Goal: Book appointment/travel/reservation

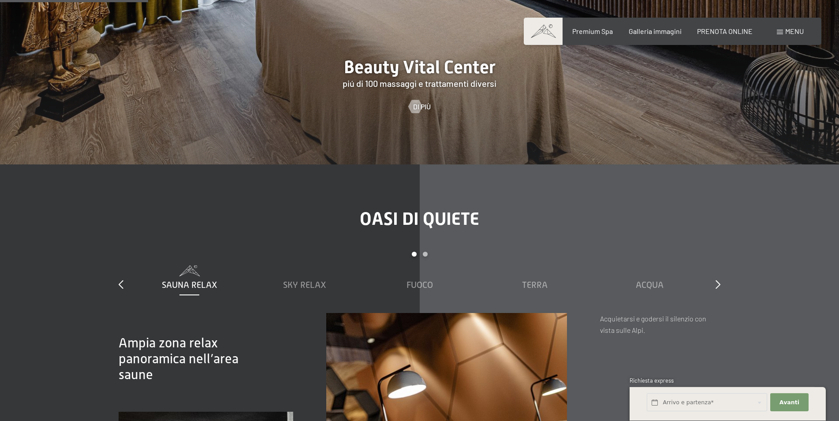
scroll to position [1169, 0]
click at [719, 33] on span "PRENOTA ONLINE" at bounding box center [725, 30] width 56 height 8
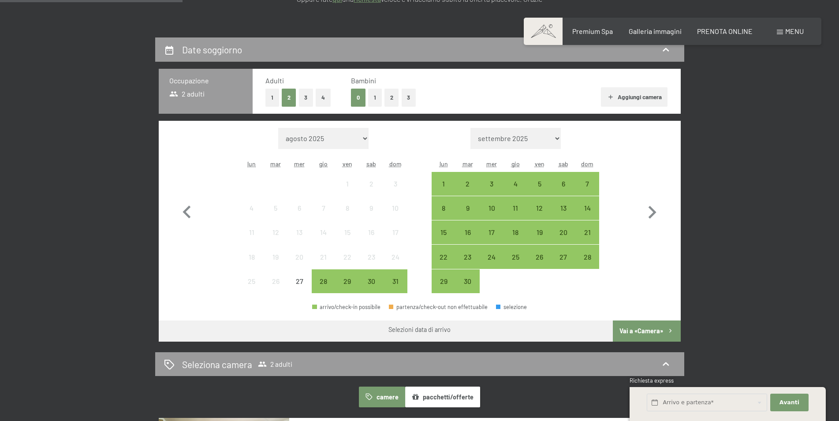
scroll to position [180, 0]
click at [648, 212] on icon "button" at bounding box center [652, 213] width 26 height 26
select select "2025-09-01"
select select "2025-10-01"
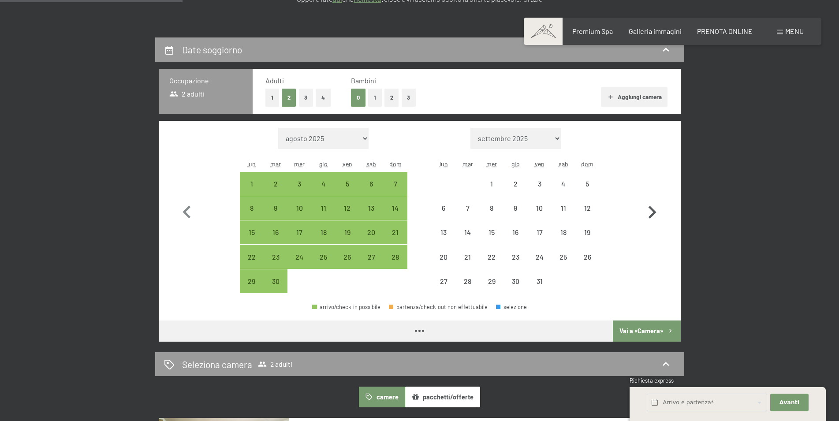
click at [648, 212] on icon "button" at bounding box center [652, 213] width 26 height 26
select select "2025-10-01"
select select "2025-11-01"
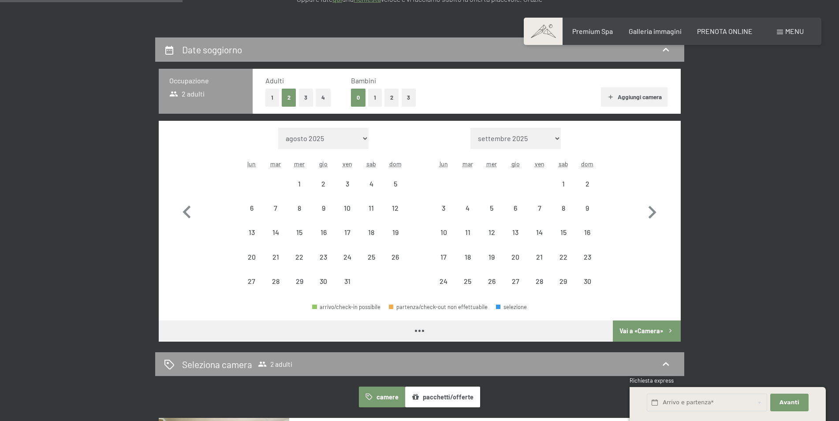
select select "2025-10-01"
select select "2025-11-01"
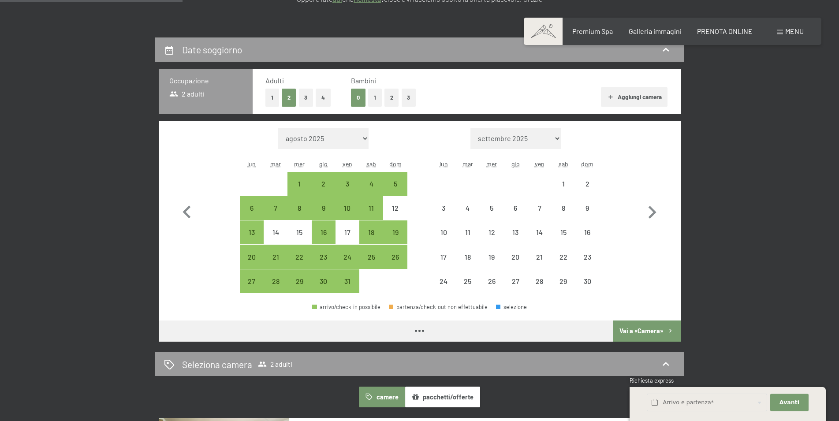
select select "2025-10-01"
select select "2025-11-01"
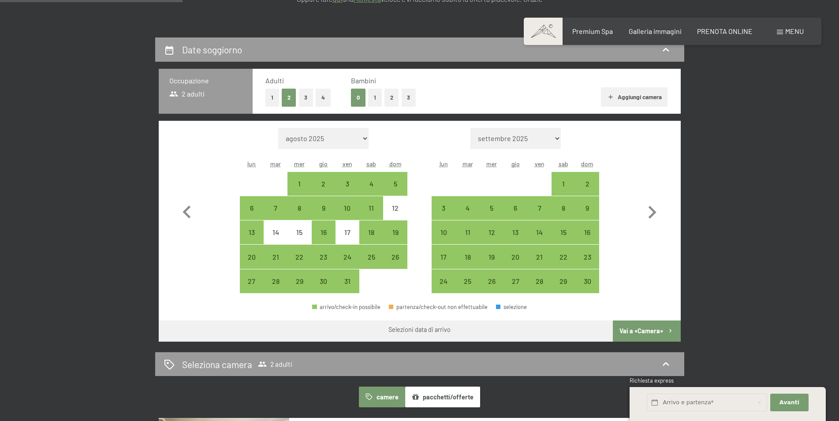
click at [411, 98] on button "3" at bounding box center [409, 98] width 15 height 18
select select "2025-10-01"
select select "2025-11-01"
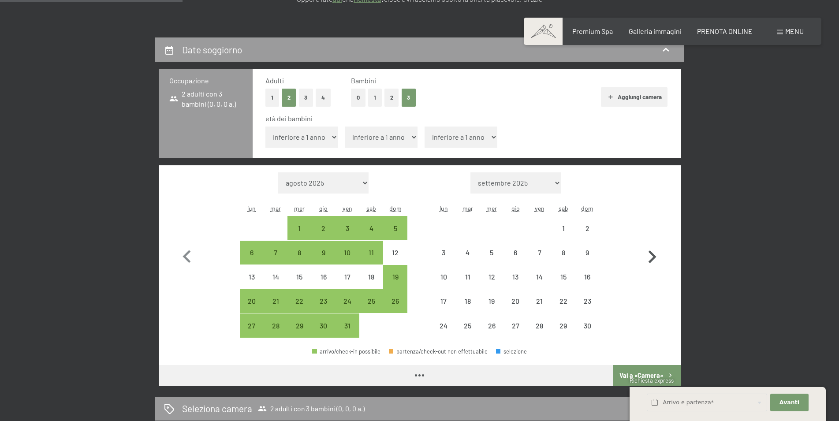
select select "2025-10-01"
select select "2025-11-01"
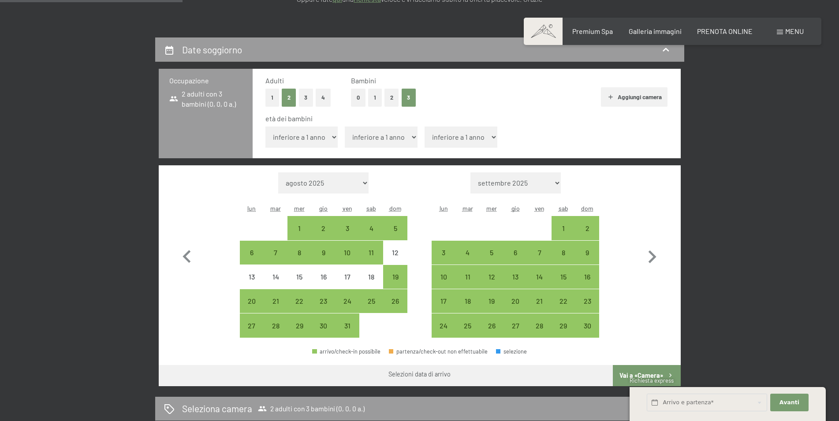
click at [265, 127] on select "inferiore a 1 anno 1 anno 2 anni 3 anni 4 anni 5 anni 6 anni 7 anni 8 anni 9 an…" at bounding box center [301, 137] width 73 height 21
select select "11"
click option "11 anni" at bounding box center [0, 0] width 0 height 0
select select "2025-10-01"
select select "2025-11-01"
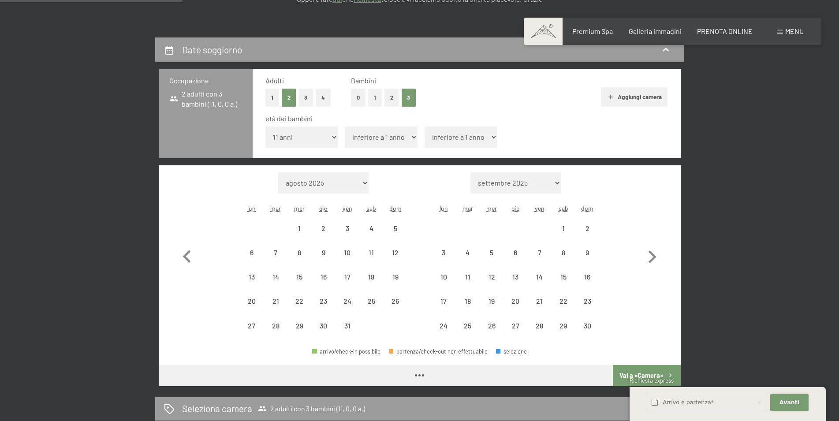
click at [295, 289] on div "15" at bounding box center [299, 284] width 22 height 22
select select "2025-10-01"
select select "2025-11-01"
select select "2025-10-01"
select select "2025-11-01"
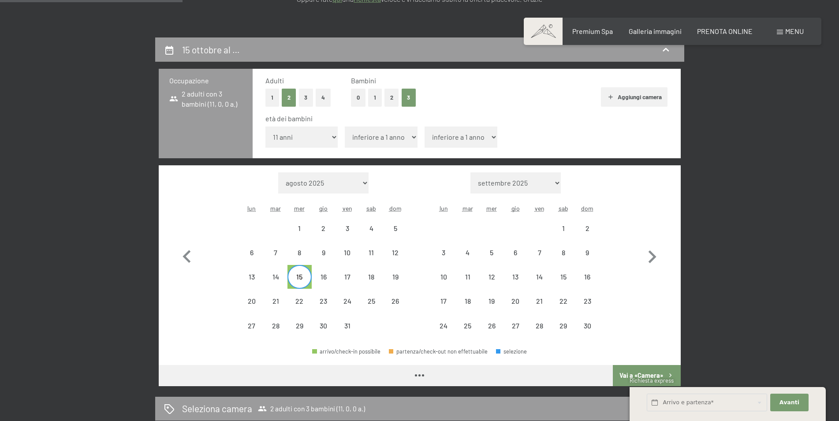
select select "2025-10-01"
select select "2025-11-01"
click at [265, 127] on select "inferiore a 1 anno 1 anno 2 anni 3 anni 4 anni 5 anni 6 anni 7 anni 8 anni 9 an…" at bounding box center [301, 137] width 73 height 21
select select "10"
click option "10 anni" at bounding box center [0, 0] width 0 height 0
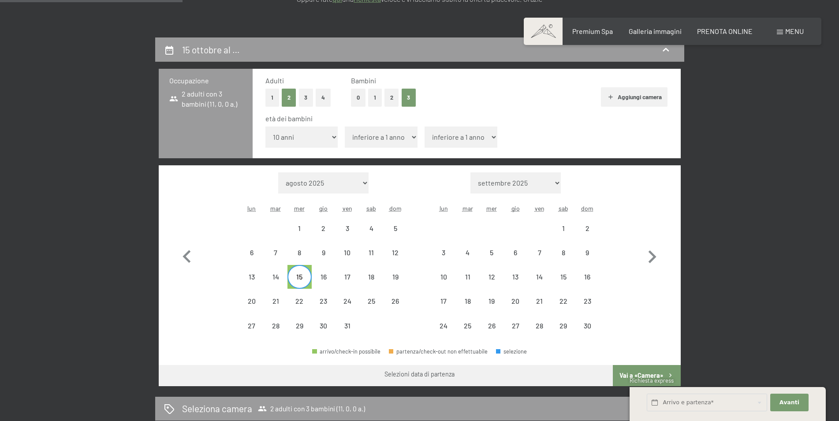
select select "2025-10-01"
select select "2025-11-01"
click at [345, 127] on select "inferiore a 1 anno 1 anno 2 anni 3 anni 4 anni 5 anni 6 anni 7 anni 8 anni 9 an…" at bounding box center [381, 137] width 73 height 21
select select "2025-10-01"
select select "2025-11-01"
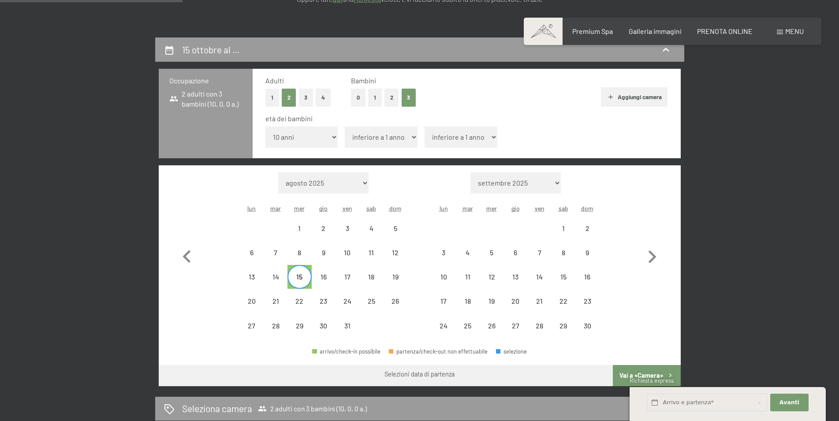
select select "12"
click option "12 anni" at bounding box center [0, 0] width 0 height 0
select select "2025-10-01"
select select "2025-11-01"
click at [425, 127] on select "inferiore a 1 anno 1 anno 2 anni 3 anni 4 anni 5 anni 6 anni 7 anni 8 anni 9 an…" at bounding box center [461, 137] width 73 height 21
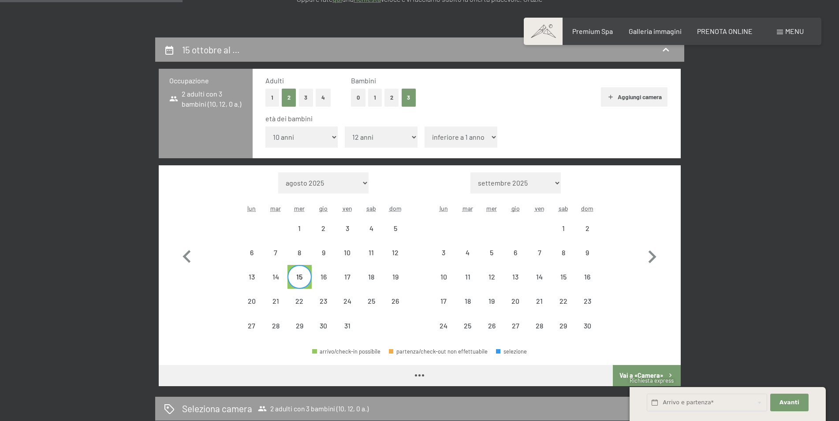
select select "2025-10-01"
select select "2025-11-01"
select select "14"
click option "14 anni" at bounding box center [0, 0] width 0 height 0
select select "2025-10-01"
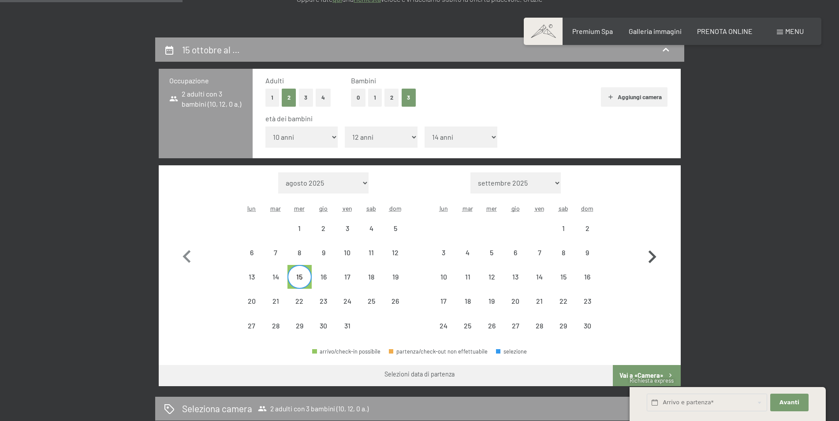
select select "2025-11-01"
click at [656, 255] on icon "button" at bounding box center [652, 256] width 8 height 13
select select "2025-11-01"
select select "2025-12-01"
select select "2025-11-01"
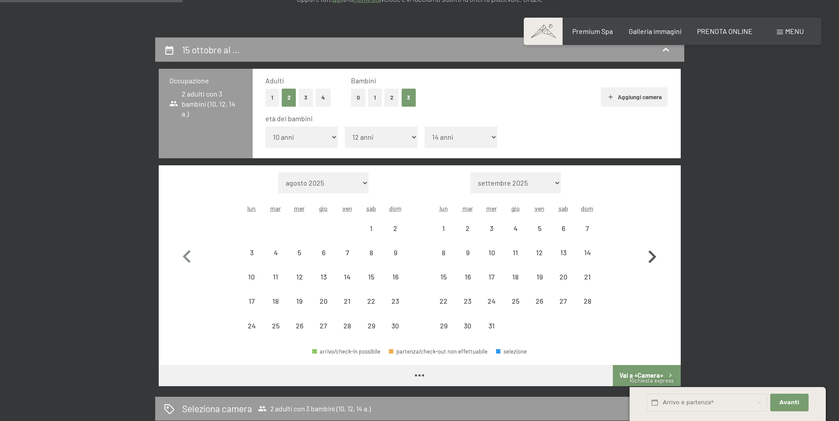
select select "2025-12-01"
select select "2025-11-01"
select select "2025-12-01"
click at [445, 302] on div "22" at bounding box center [443, 309] width 22 height 22
select select "2025-11-01"
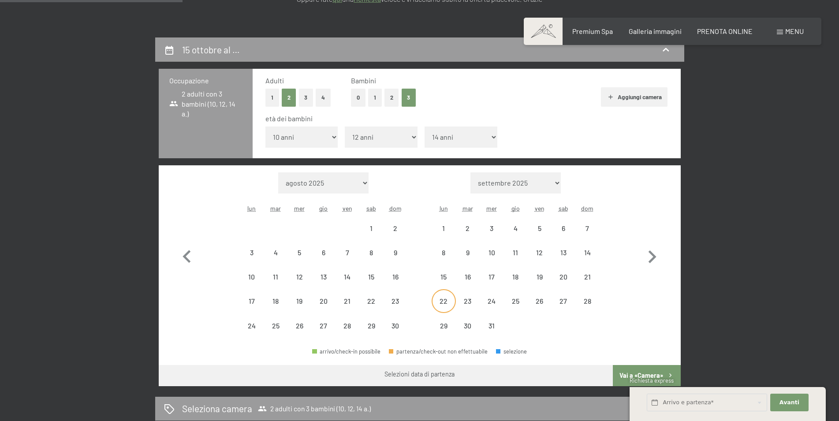
select select "2025-12-01"
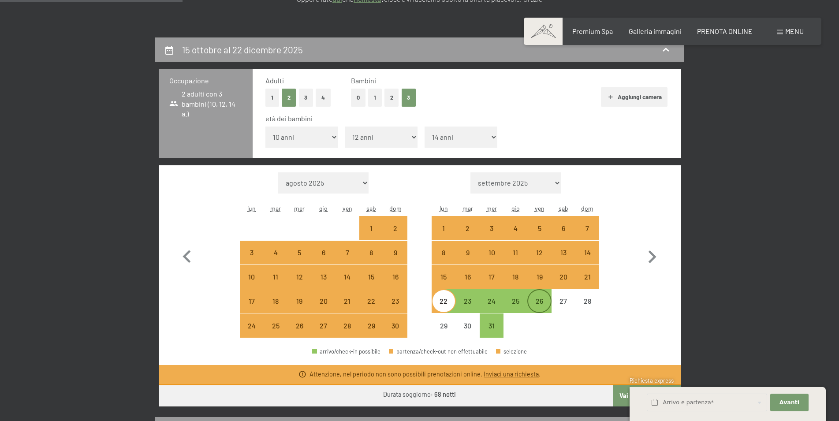
click at [546, 297] on div "26" at bounding box center [539, 301] width 22 height 22
select select "2025-11-01"
select select "2025-12-01"
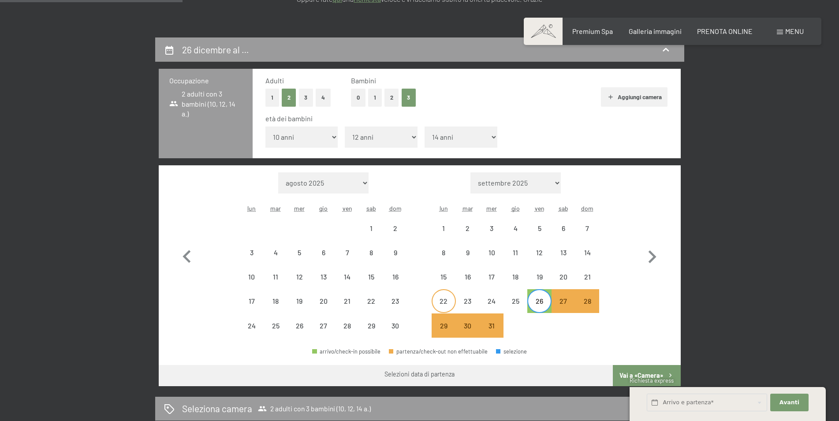
click at [440, 297] on div "22" at bounding box center [443, 301] width 22 height 22
select select "2025-11-01"
select select "2025-12-01"
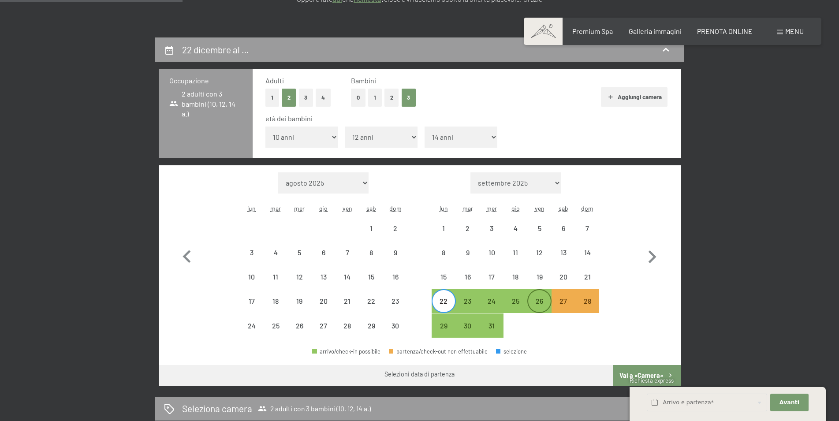
click at [543, 303] on div "26" at bounding box center [539, 309] width 22 height 22
select select "2025-11-01"
select select "2025-12-01"
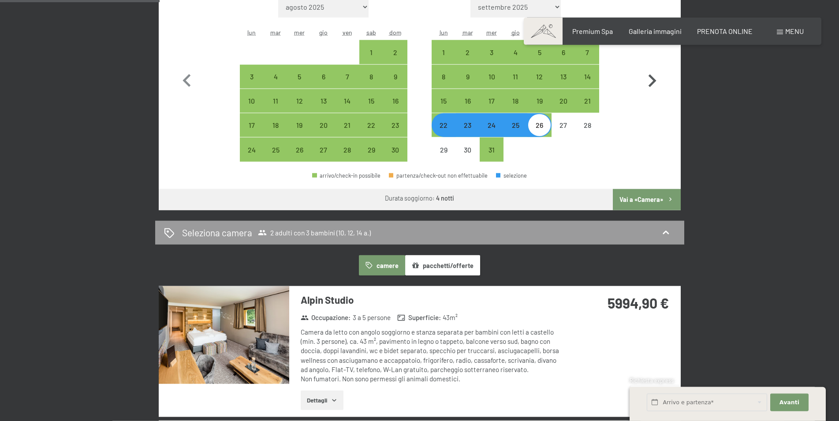
scroll to position [405, 0]
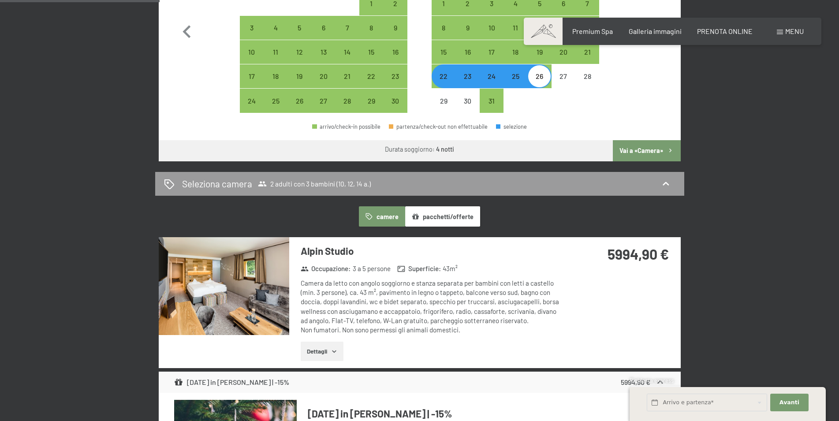
click at [659, 146] on button "Vai a «Camera»" at bounding box center [646, 150] width 67 height 21
select select "2025-11-01"
select select "2025-12-01"
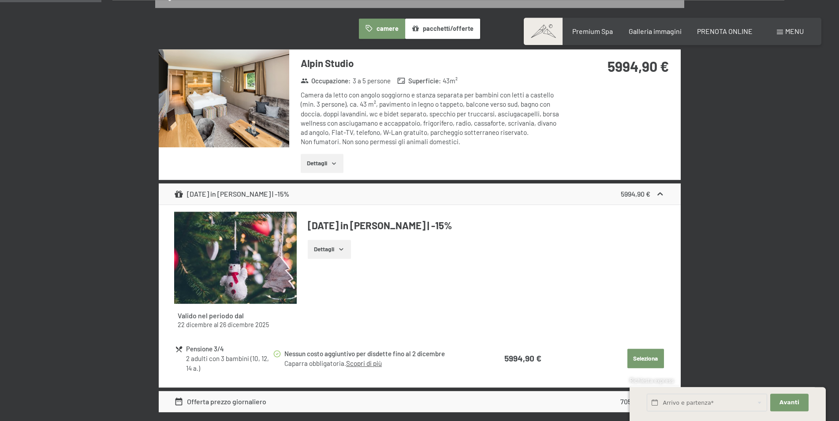
scroll to position [307, 0]
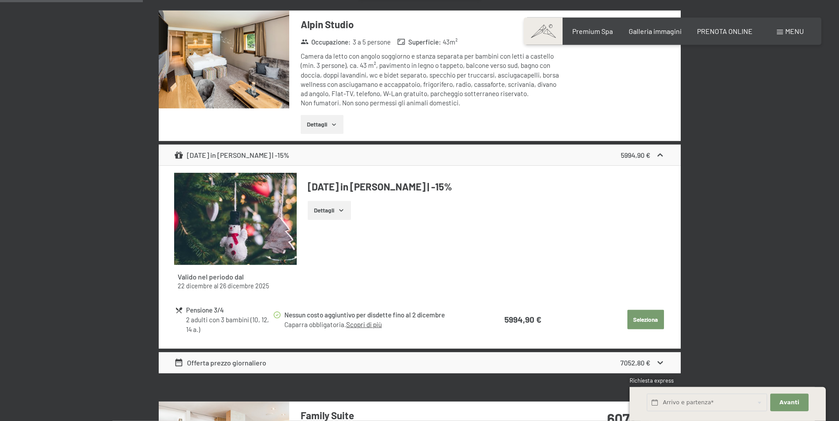
click at [329, 219] on button "Dettagli" at bounding box center [329, 210] width 43 height 19
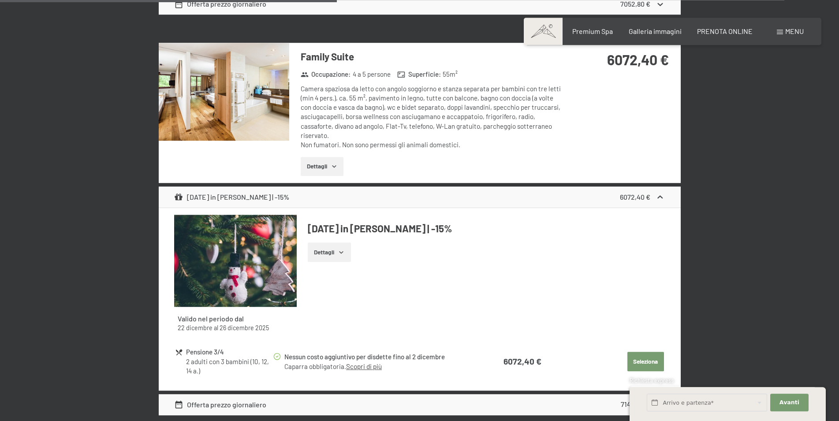
scroll to position [757, 0]
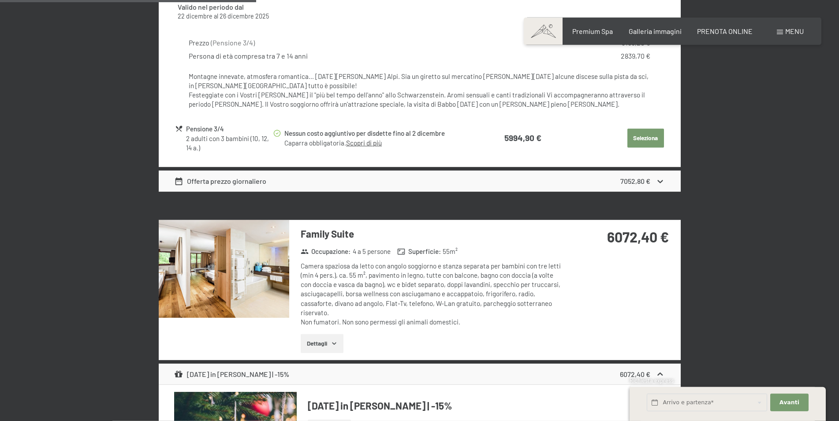
scroll to position [847, 0]
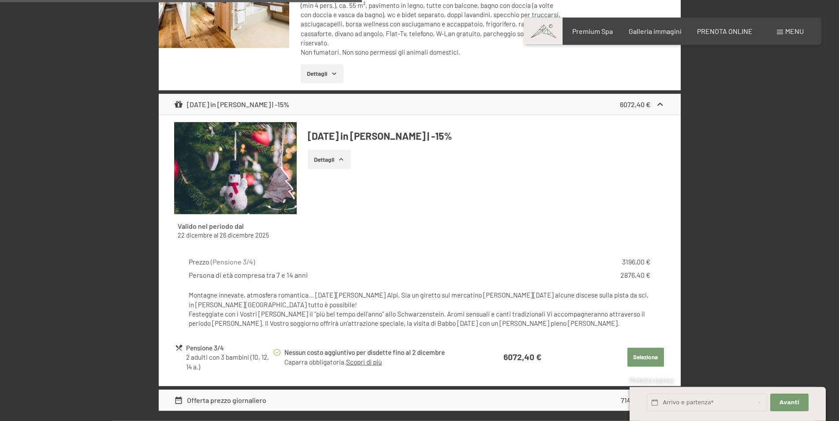
click at [241, 99] on div "Natale in montagna | -15%" at bounding box center [231, 104] width 115 height 11
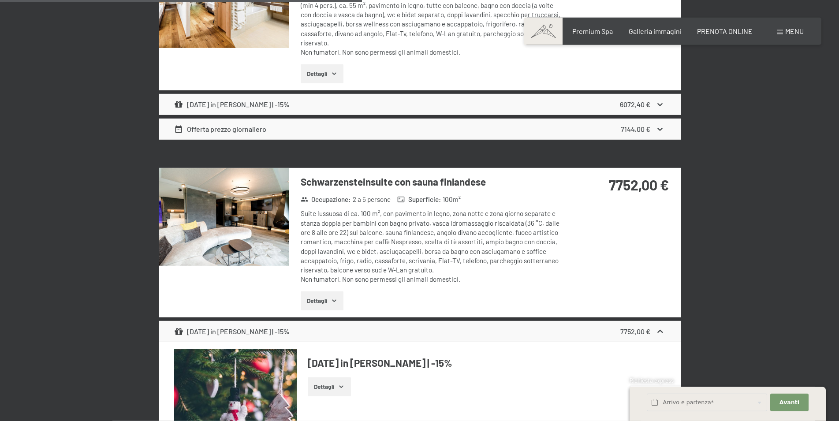
click at [242, 99] on div "Natale in montagna | -15%" at bounding box center [231, 104] width 115 height 11
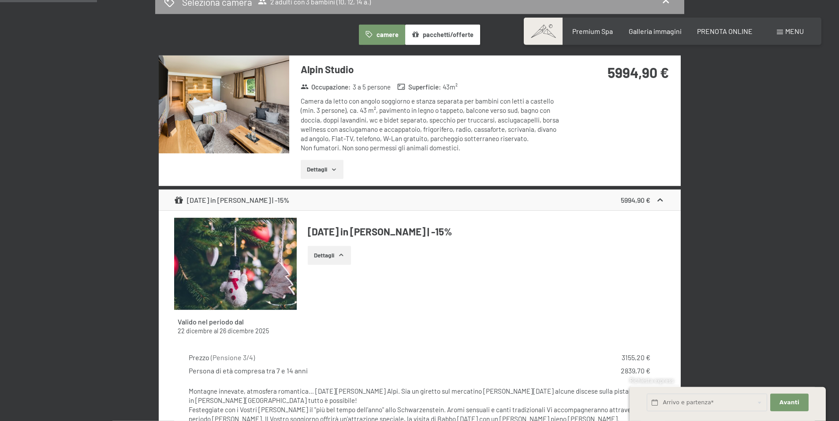
scroll to position [0, 0]
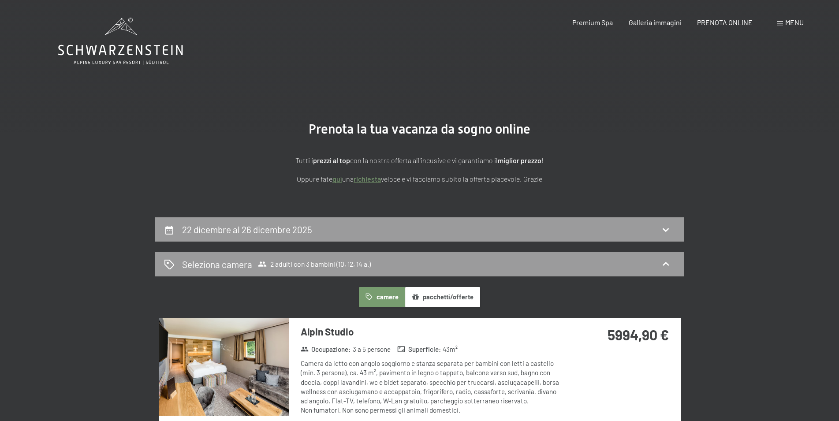
click at [441, 295] on button "pacchetti/offerte" at bounding box center [442, 297] width 75 height 20
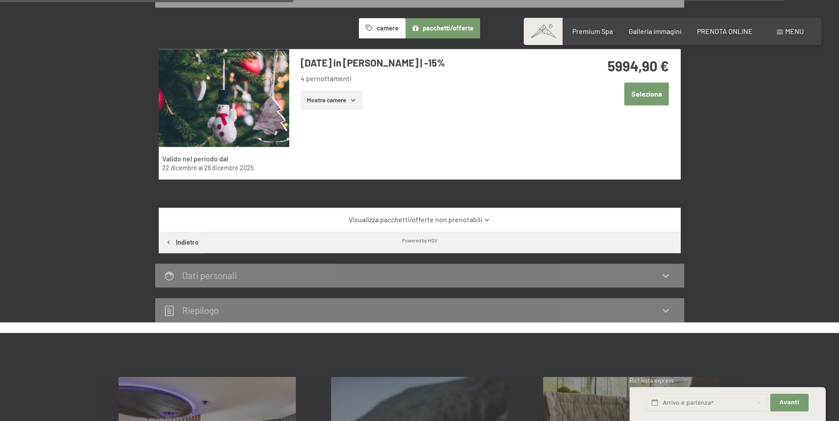
scroll to position [270, 0]
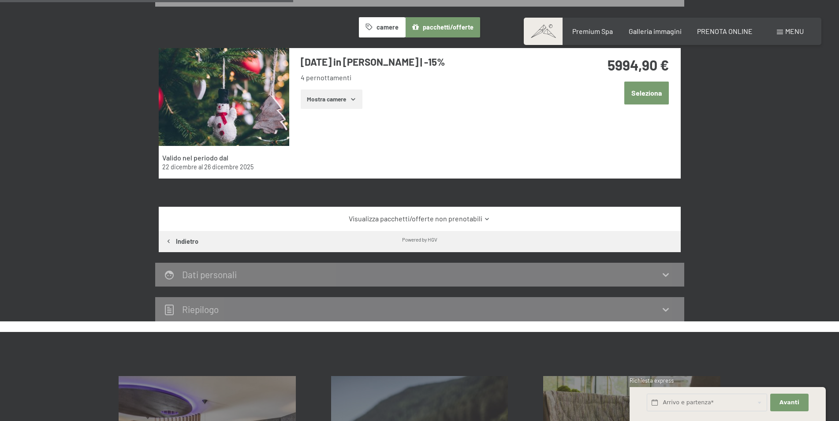
click at [435, 221] on link "Visualizza pacchetti/offerte non prenotabili" at bounding box center [419, 219] width 491 height 10
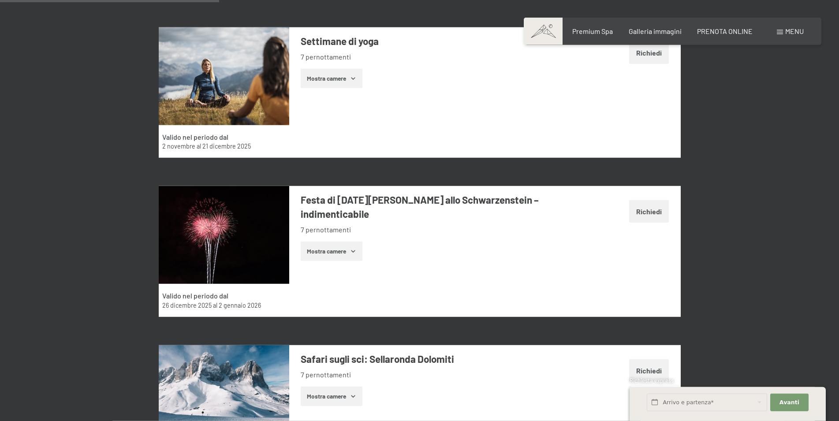
scroll to position [809, 0]
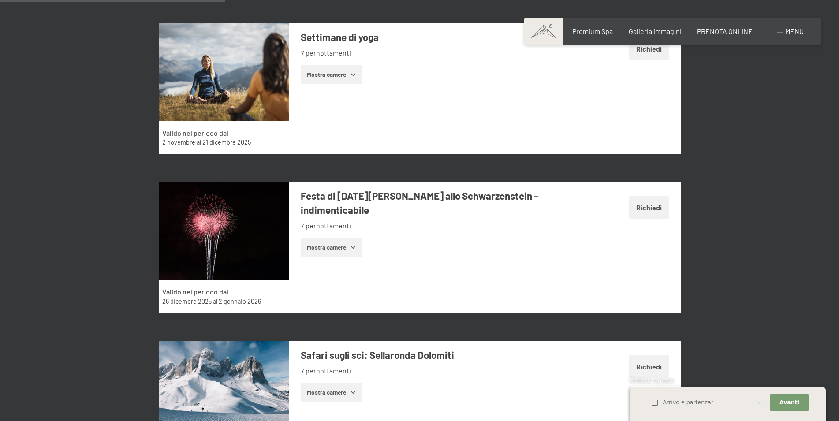
click at [338, 238] on span "Consenso marketing*" at bounding box center [368, 236] width 67 height 9
click at [331, 238] on input "Consenso marketing*" at bounding box center [326, 236] width 9 height 9
checkbox input "false"
click at [342, 238] on button "Mostra camere" at bounding box center [332, 247] width 62 height 19
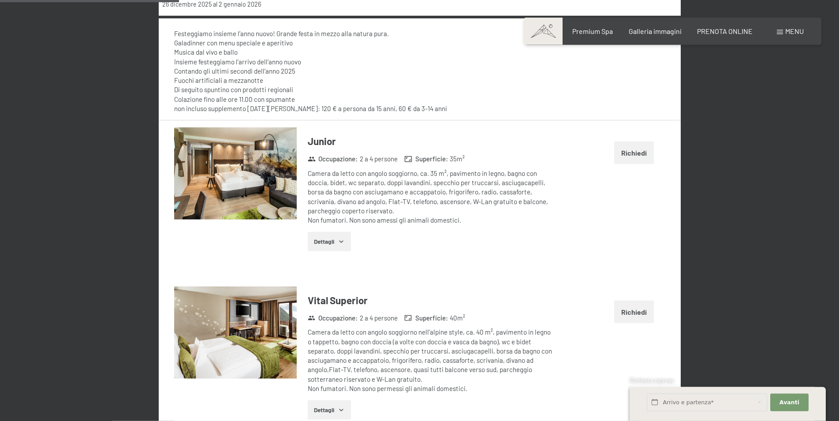
scroll to position [1169, 0]
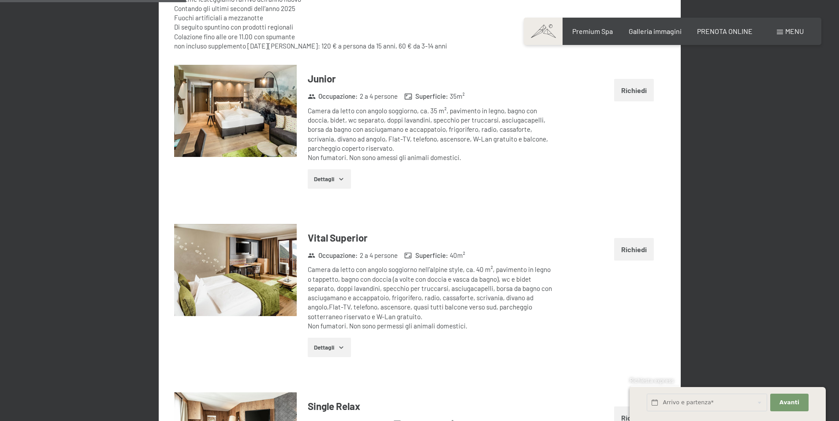
click at [628, 242] on button "Richiedi" at bounding box center [634, 249] width 40 height 22
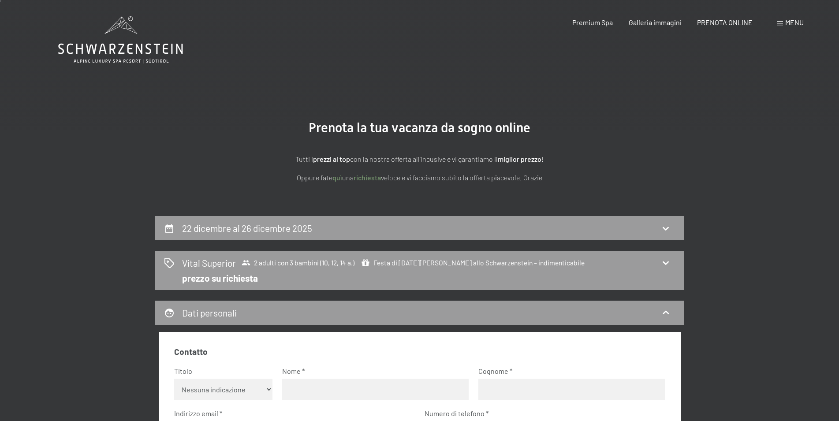
scroll to position [0, 0]
